Goal: Task Accomplishment & Management: Use online tool/utility

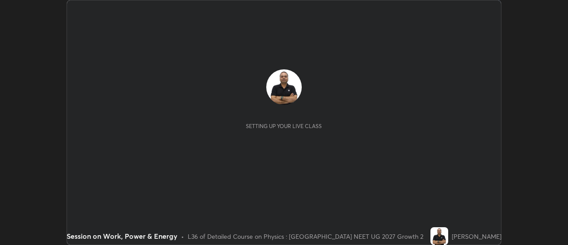
scroll to position [245, 568]
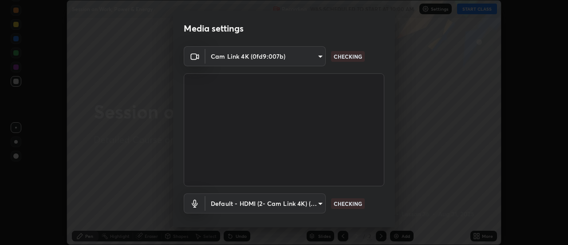
click at [348, 204] on p "CHECKING" at bounding box center [348, 203] width 28 height 8
click at [347, 207] on p "CHECKING" at bounding box center [348, 203] width 28 height 8
click at [347, 206] on p "CHECKING" at bounding box center [348, 203] width 28 height 8
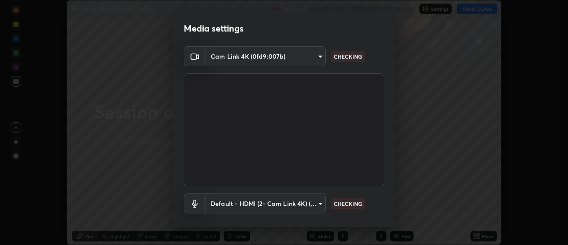
click at [348, 204] on p "CHECKING" at bounding box center [348, 203] width 28 height 8
click at [348, 203] on p "CHECKING" at bounding box center [348, 203] width 28 height 8
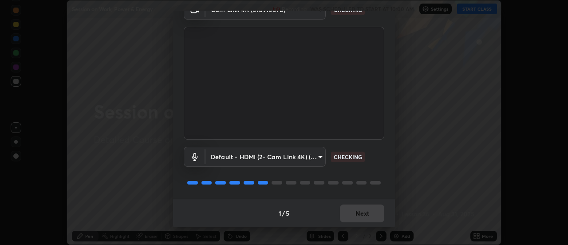
click at [350, 158] on p "CHECKING" at bounding box center [348, 157] width 28 height 8
click at [352, 158] on p "CHECKING" at bounding box center [348, 157] width 28 height 8
click at [351, 156] on p "CHECKING" at bounding box center [348, 157] width 28 height 8
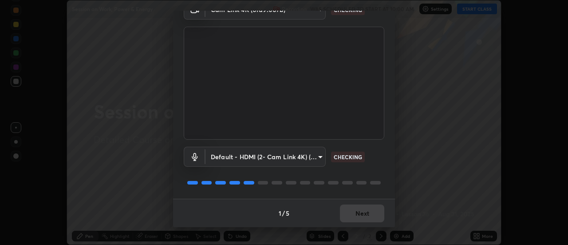
click at [351, 156] on p "CHECKING" at bounding box center [348, 157] width 28 height 8
click at [351, 158] on p "CHECKING" at bounding box center [348, 157] width 28 height 8
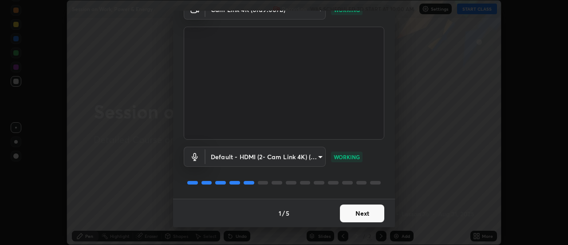
click at [359, 212] on button "Next" at bounding box center [362, 213] width 44 height 18
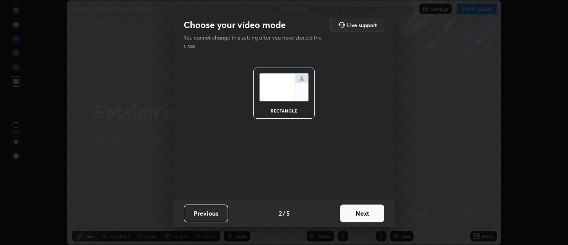
scroll to position [0, 0]
click at [367, 212] on button "Next" at bounding box center [362, 213] width 44 height 18
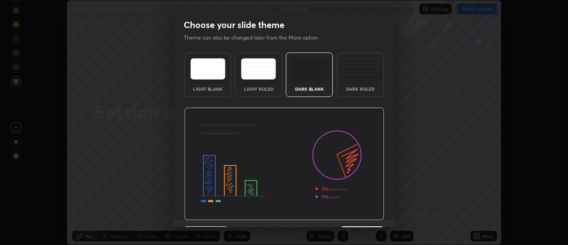
scroll to position [22, 0]
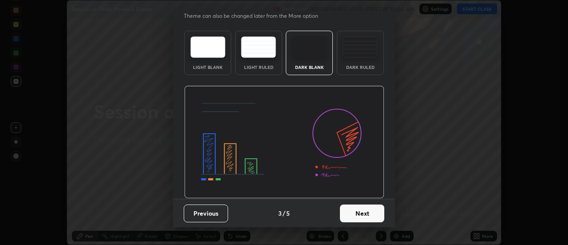
click at [364, 216] on button "Next" at bounding box center [362, 213] width 44 height 18
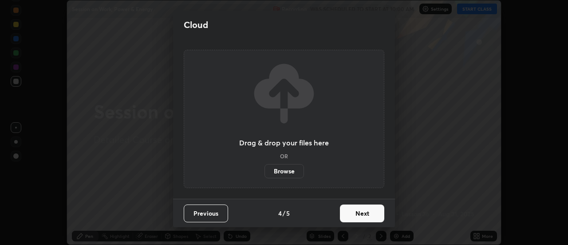
scroll to position [0, 0]
click at [369, 214] on button "Next" at bounding box center [362, 213] width 44 height 18
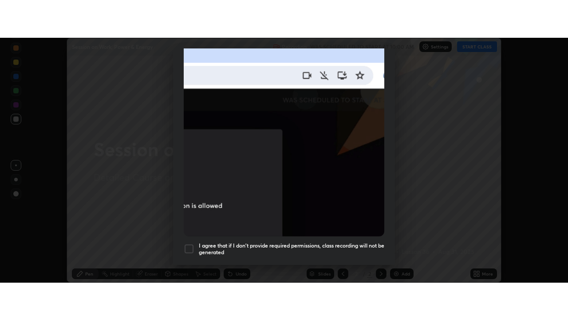
scroll to position [228, 0]
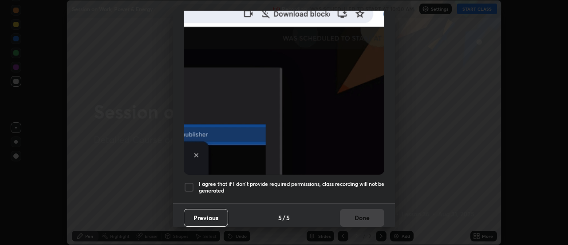
click at [187, 182] on div at bounding box center [189, 187] width 11 height 11
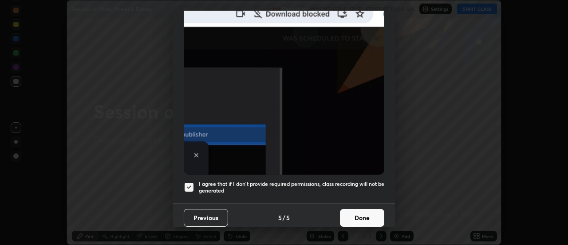
click at [348, 210] on button "Done" at bounding box center [362, 218] width 44 height 18
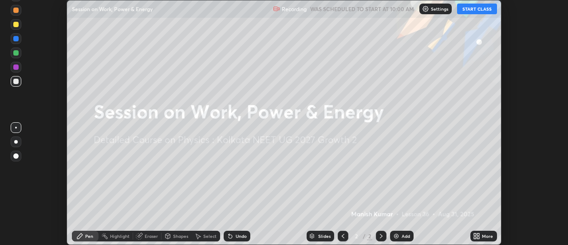
click at [478, 235] on icon at bounding box center [479, 234] width 2 height 2
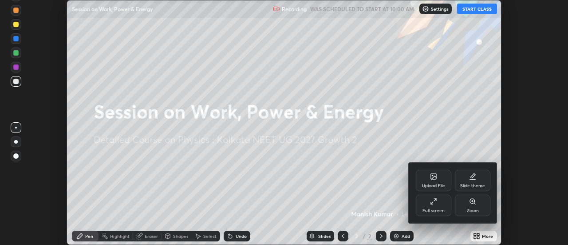
click at [441, 206] on div "Full screen" at bounding box center [434, 204] width 36 height 21
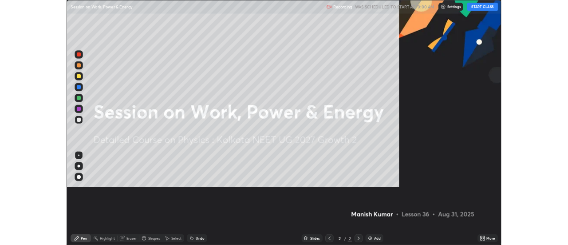
scroll to position [320, 568]
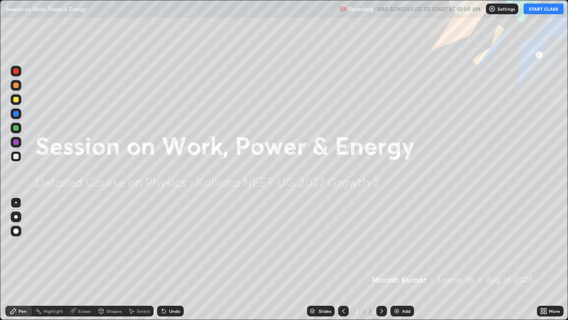
click at [538, 10] on button "START CLASS" at bounding box center [544, 9] width 40 height 11
click at [395, 244] on img at bounding box center [396, 310] width 7 height 7
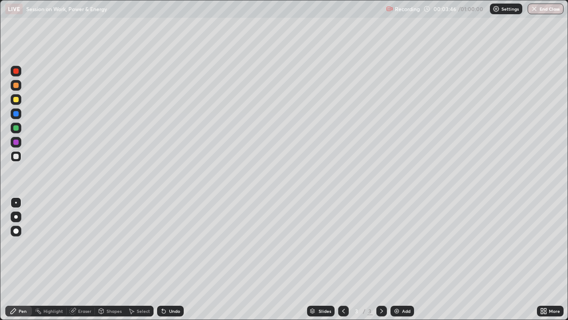
click at [393, 244] on img at bounding box center [396, 310] width 7 height 7
click at [340, 244] on icon at bounding box center [343, 310] width 7 height 7
click at [380, 244] on icon at bounding box center [381, 310] width 7 height 7
click at [345, 244] on icon at bounding box center [343, 310] width 7 height 7
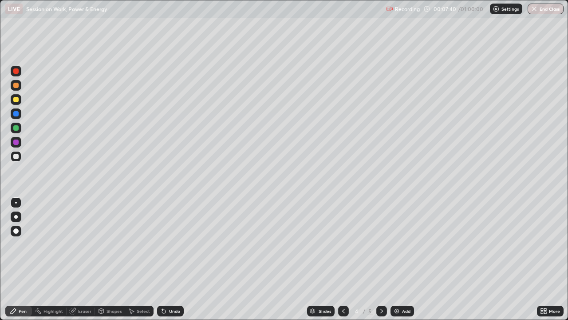
click at [382, 244] on icon at bounding box center [381, 310] width 7 height 7
click at [343, 244] on icon at bounding box center [343, 310] width 7 height 7
click at [382, 244] on icon at bounding box center [381, 310] width 7 height 7
click at [395, 244] on img at bounding box center [396, 310] width 7 height 7
click at [16, 87] on div at bounding box center [15, 85] width 5 height 5
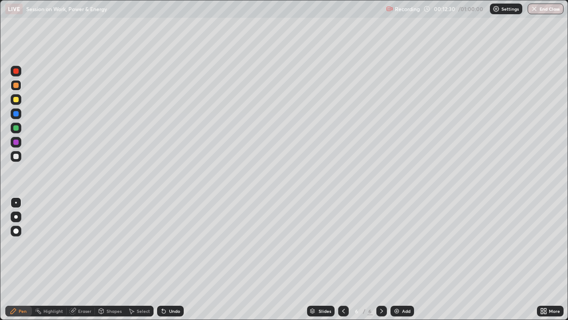
click at [394, 244] on img at bounding box center [396, 310] width 7 height 7
click at [16, 103] on div at bounding box center [16, 99] width 11 height 11
click at [395, 244] on img at bounding box center [396, 310] width 7 height 7
click at [347, 244] on div at bounding box center [343, 310] width 11 height 11
click at [342, 244] on icon at bounding box center [343, 310] width 3 height 4
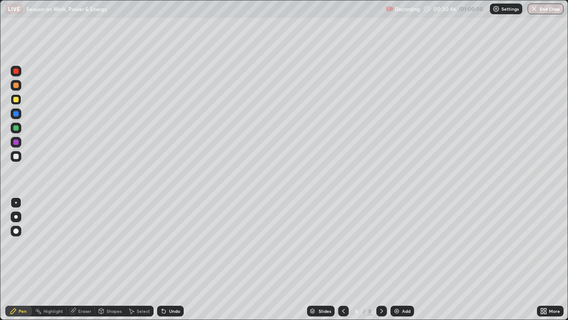
click at [343, 244] on icon at bounding box center [343, 310] width 7 height 7
click at [381, 244] on icon at bounding box center [381, 310] width 7 height 7
click at [395, 244] on img at bounding box center [396, 310] width 7 height 7
click at [398, 244] on img at bounding box center [396, 310] width 7 height 7
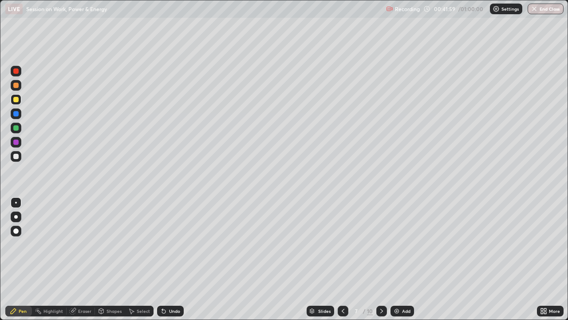
click at [342, 244] on icon at bounding box center [343, 310] width 3 height 4
click at [342, 244] on icon at bounding box center [343, 310] width 7 height 7
click at [380, 244] on icon at bounding box center [381, 310] width 7 height 7
click at [381, 244] on icon at bounding box center [381, 310] width 7 height 7
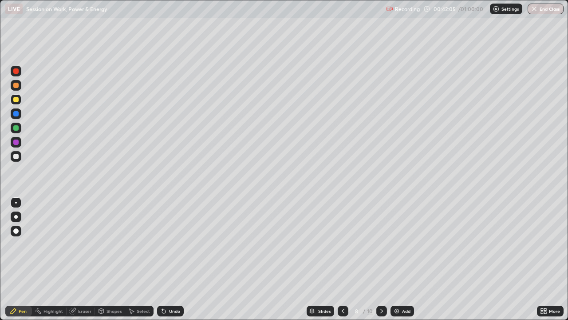
click at [381, 244] on icon at bounding box center [381, 310] width 7 height 7
click at [395, 244] on img at bounding box center [396, 310] width 7 height 7
click at [14, 129] on div at bounding box center [15, 127] width 5 height 5
click at [395, 244] on img at bounding box center [396, 310] width 7 height 7
click at [341, 244] on icon at bounding box center [343, 310] width 7 height 7
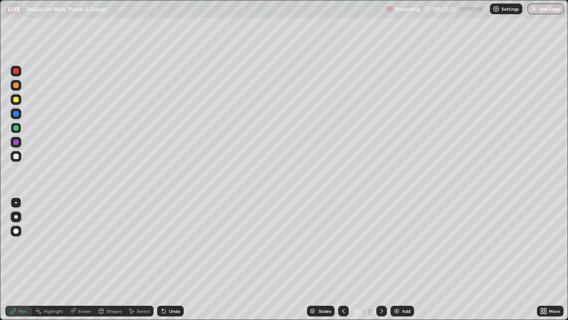
click at [382, 244] on icon at bounding box center [381, 310] width 7 height 7
click at [73, 244] on icon at bounding box center [73, 311] width 6 height 6
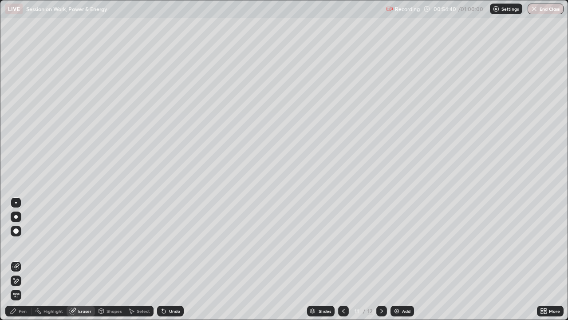
click at [20, 244] on div "Pen" at bounding box center [23, 310] width 8 height 4
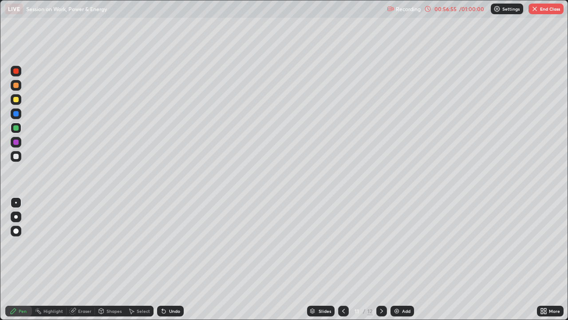
click at [542, 6] on button "End Class" at bounding box center [546, 9] width 35 height 11
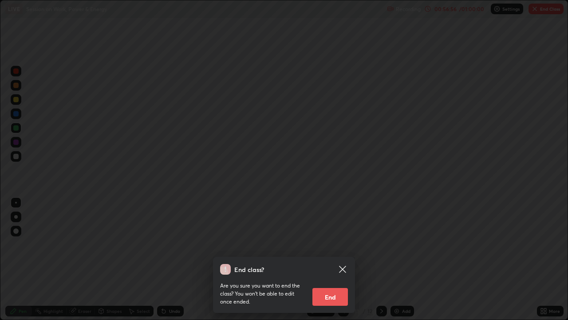
click at [339, 244] on button "End" at bounding box center [330, 297] width 36 height 18
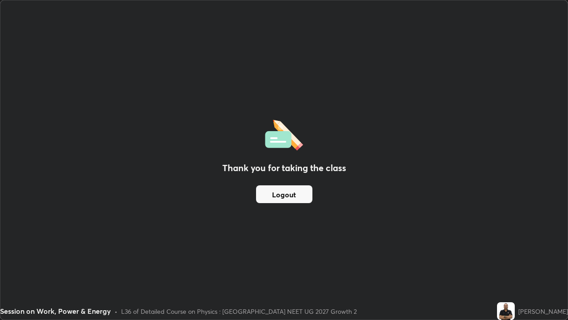
click at [290, 194] on button "Logout" at bounding box center [284, 194] width 56 height 18
click at [284, 192] on button "Logout" at bounding box center [284, 194] width 56 height 18
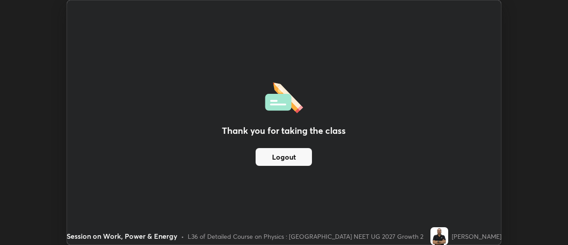
scroll to position [44143, 43819]
